Goal: Navigation & Orientation: Find specific page/section

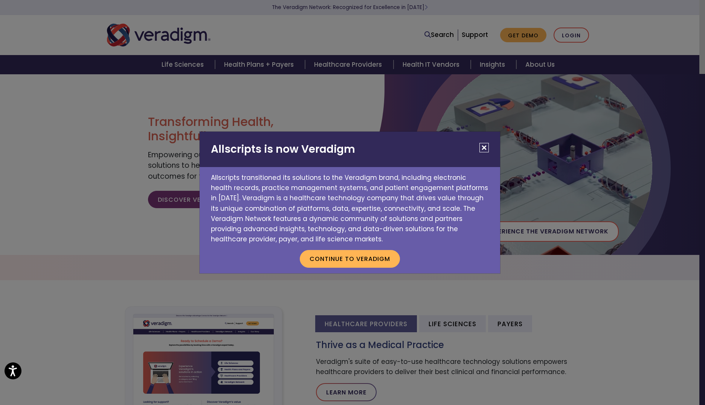
click at [482, 151] on button "Close" at bounding box center [484, 147] width 9 height 9
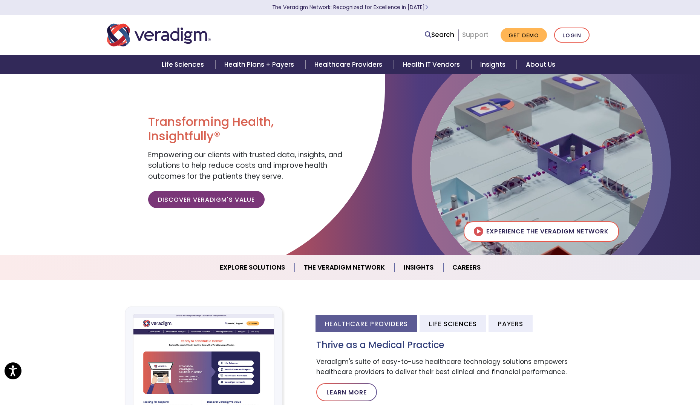
click at [481, 33] on link "Support" at bounding box center [475, 34] width 26 height 9
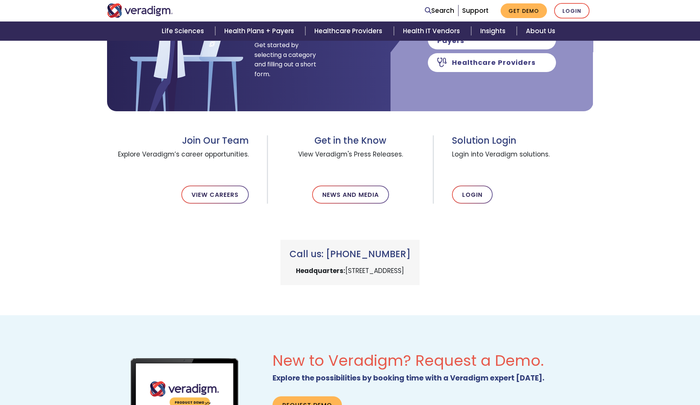
scroll to position [272, 0]
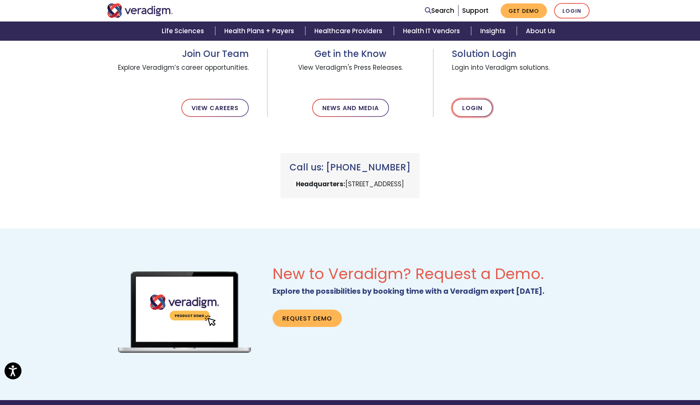
click at [477, 110] on link "Login" at bounding box center [472, 108] width 41 height 18
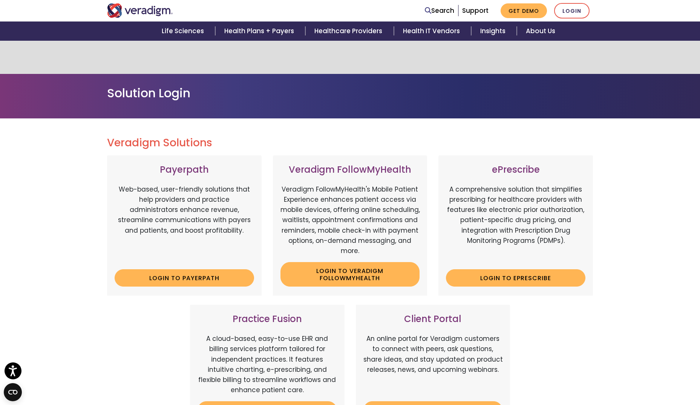
scroll to position [85, 0]
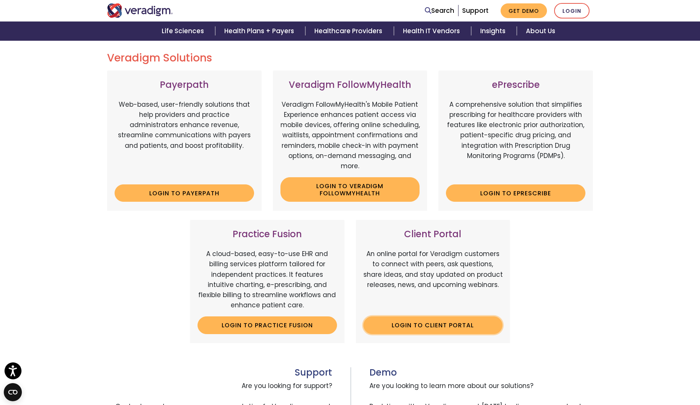
click at [436, 325] on link "Login to Client Portal" at bounding box center [432, 324] width 139 height 17
